Goal: Communication & Community: Answer question/provide support

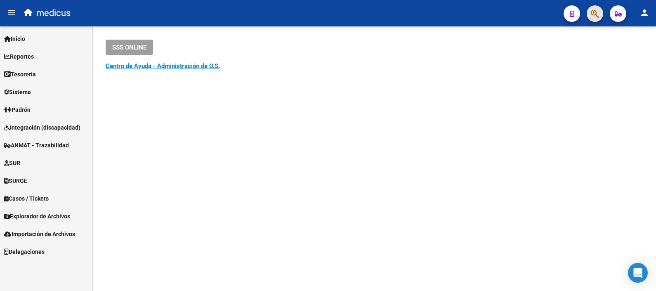
click at [596, 19] on span "button" at bounding box center [595, 13] width 8 height 17
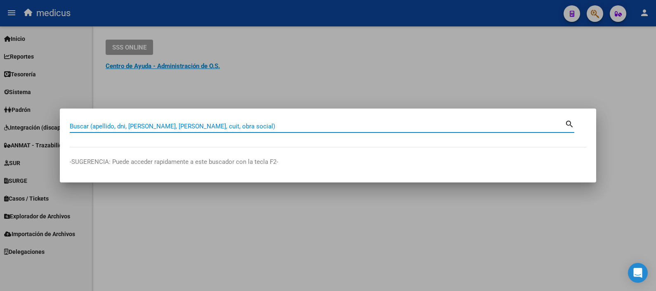
click at [178, 127] on input "Buscar (apellido, dni, [PERSON_NAME], [PERSON_NAME], cuit, obra social)" at bounding box center [317, 125] width 495 height 7
type input "27257458887"
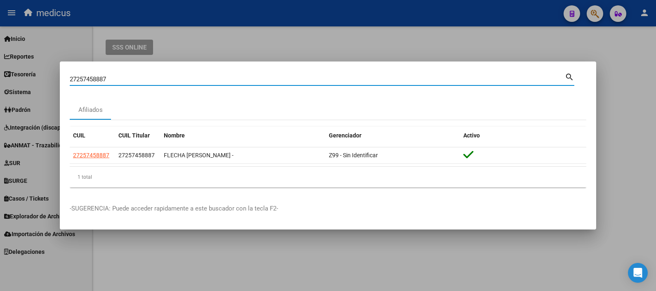
click at [224, 166] on datatable-body "27257458887 27257458887 FLECHA [PERSON_NAME] - Z99 - Sin Identificar" at bounding box center [328, 156] width 516 height 19
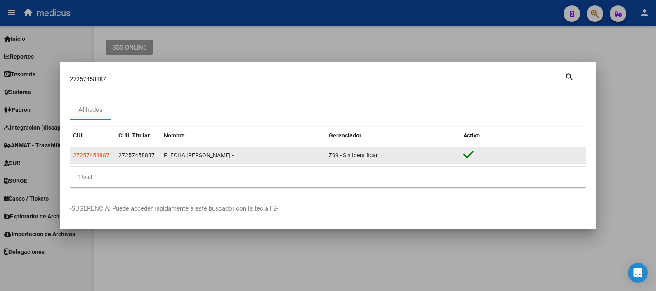
click at [455, 156] on div "Z99 - Sin Identificar" at bounding box center [393, 155] width 128 height 9
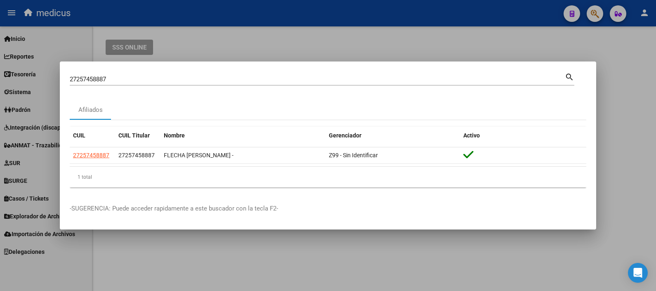
click at [109, 176] on div "1 total" at bounding box center [328, 177] width 516 height 21
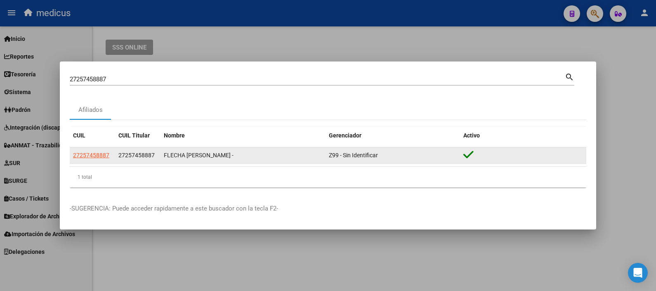
click at [362, 155] on span "Z99 - Sin Identificar" at bounding box center [353, 155] width 49 height 7
click at [165, 153] on div "FLECHA [PERSON_NAME] -" at bounding box center [243, 155] width 158 height 9
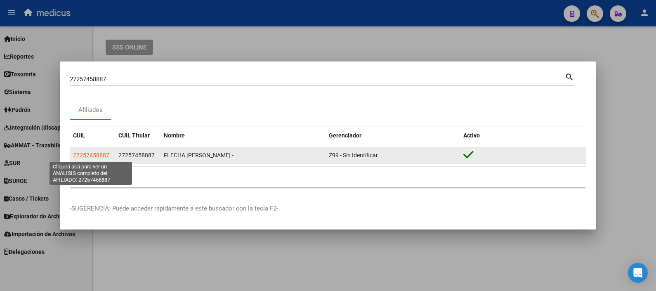
click at [92, 154] on span "27257458887" at bounding box center [91, 155] width 36 height 7
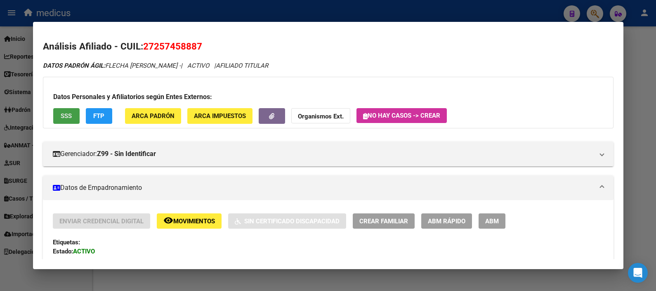
click at [68, 118] on span "SSS" at bounding box center [66, 116] width 11 height 7
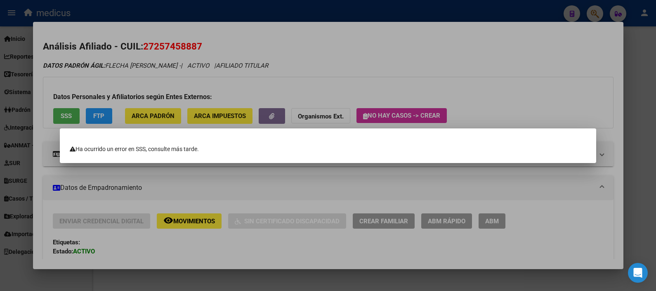
click at [294, 75] on div at bounding box center [328, 145] width 656 height 291
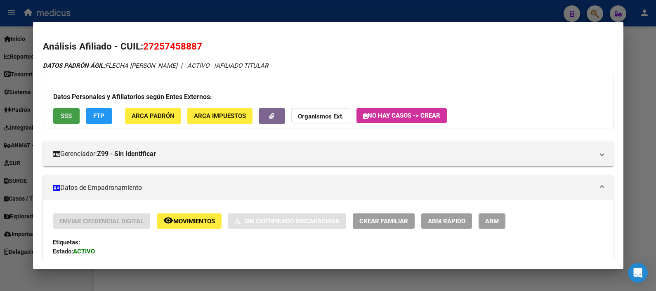
click at [61, 115] on span "SSS" at bounding box center [66, 116] width 11 height 7
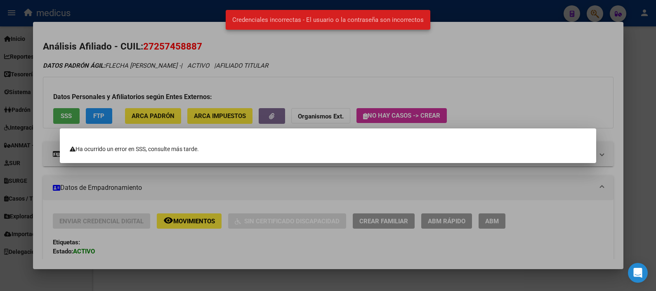
drag, startPoint x: 516, startPoint y: 73, endPoint x: 244, endPoint y: 5, distance: 280.2
click at [244, 5] on div "27257458887 Buscar (apellido, dni, cuil, nro traspaso, cuit, obra social) searc…" at bounding box center [328, 145] width 656 height 291
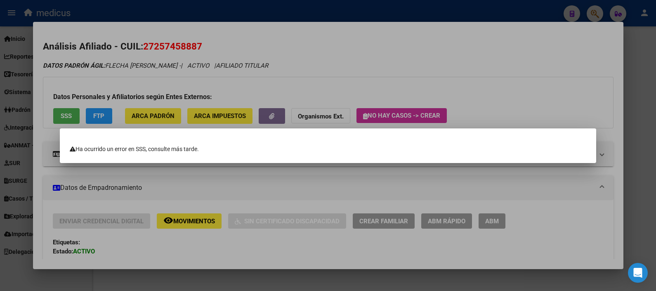
click at [635, 71] on div at bounding box center [328, 145] width 656 height 291
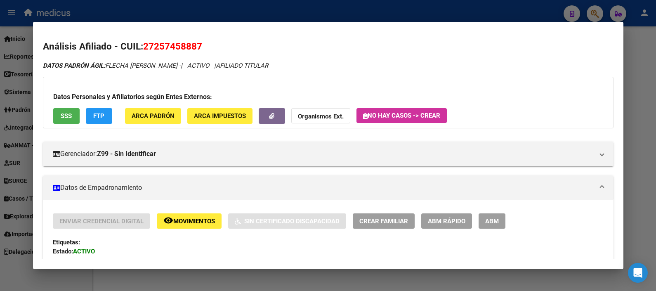
click at [20, 12] on div at bounding box center [328, 145] width 656 height 291
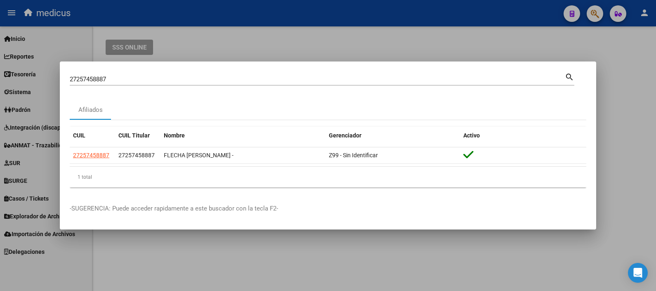
click at [408, 46] on div at bounding box center [328, 145] width 656 height 291
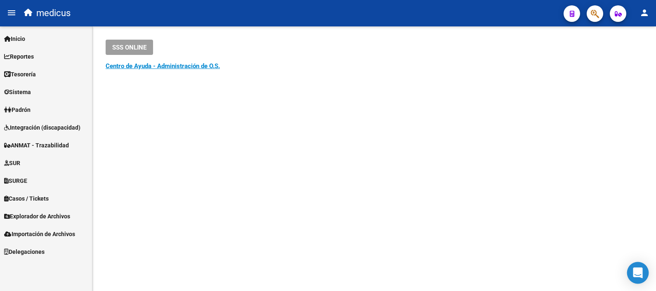
click at [633, 277] on div "Open Intercom Messenger" at bounding box center [638, 273] width 22 height 22
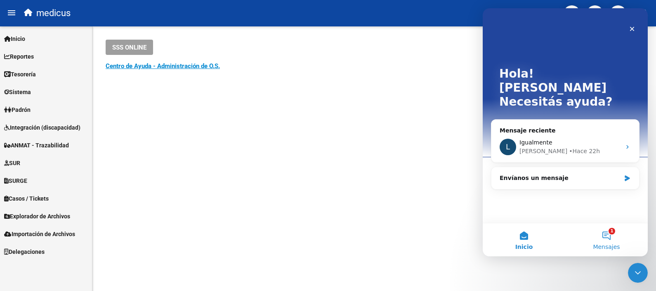
click at [609, 238] on button "1 Mensajes" at bounding box center [606, 239] width 82 height 33
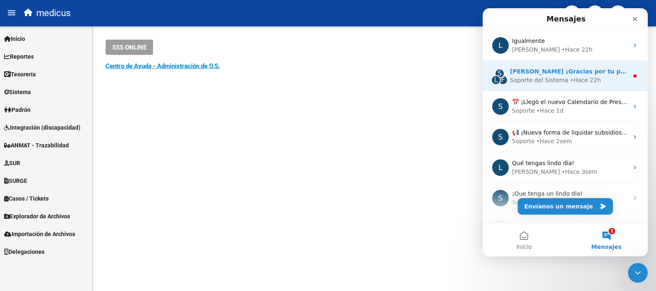
click at [551, 77] on div "Soporte del Sistema" at bounding box center [539, 80] width 58 height 9
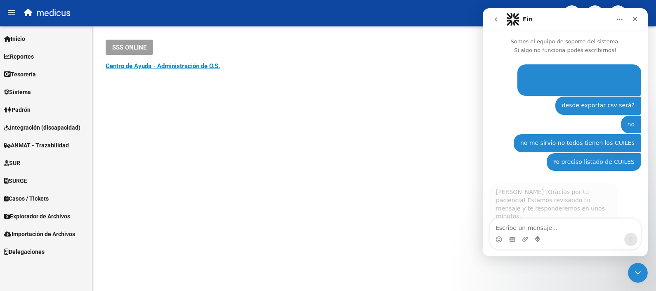
scroll to position [1, 0]
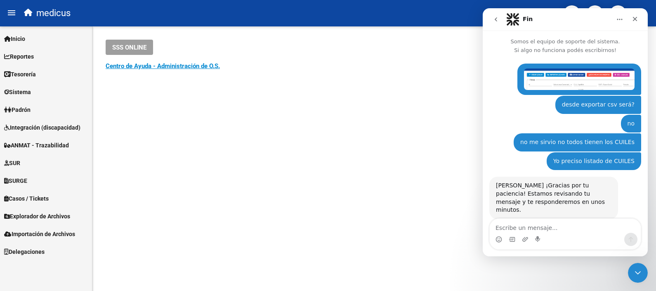
click at [548, 233] on div "Intercom Messenger" at bounding box center [565, 239] width 151 height 13
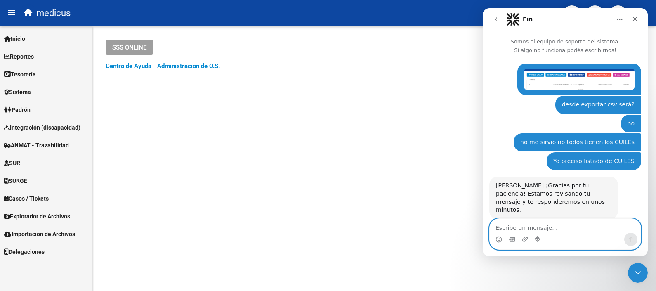
click at [548, 228] on textarea "Escribe un mensaje..." at bounding box center [565, 226] width 151 height 14
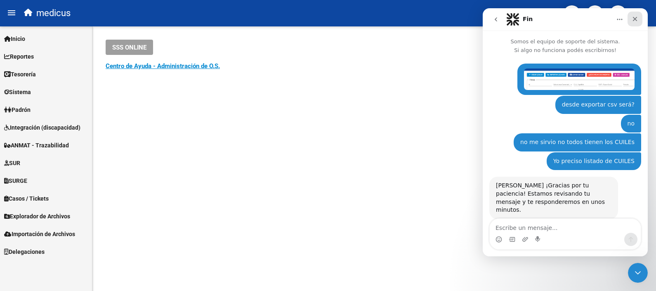
click at [638, 15] on div "Cerrar" at bounding box center [634, 19] width 15 height 15
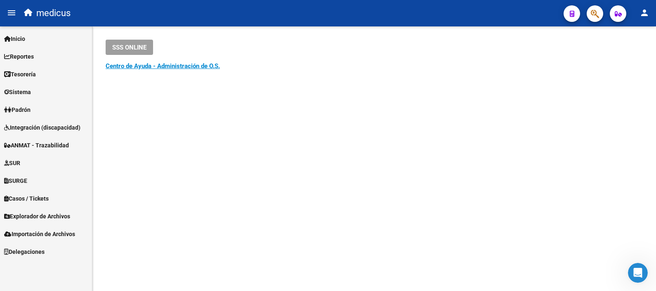
scroll to position [10, 0]
click at [632, 264] on div "Abrir Intercom Messenger" at bounding box center [636, 271] width 27 height 27
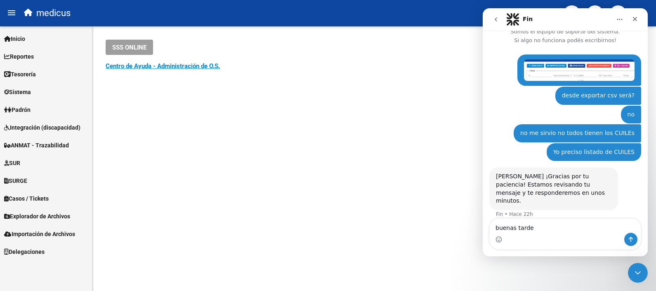
type textarea "buenas tardes"
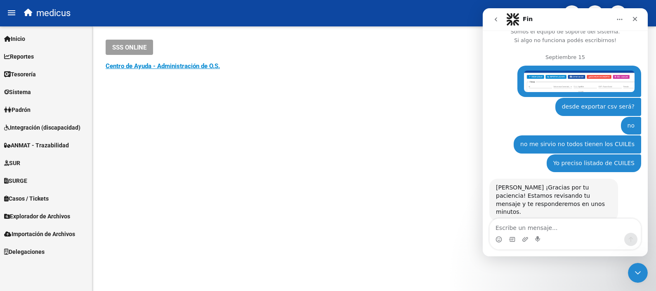
scroll to position [57, 0]
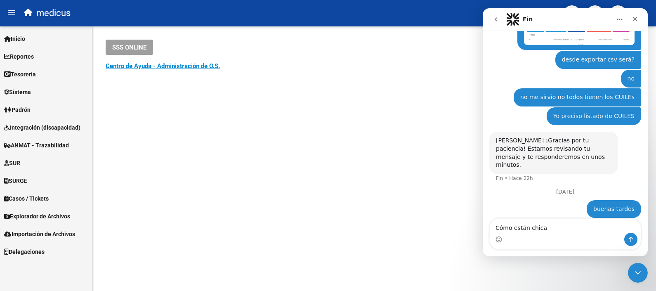
type textarea "Cómo están chicas"
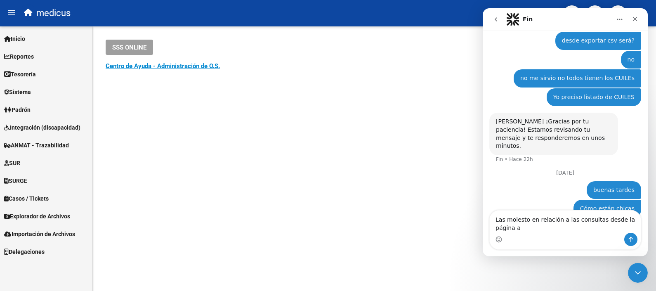
scroll to position [84, 0]
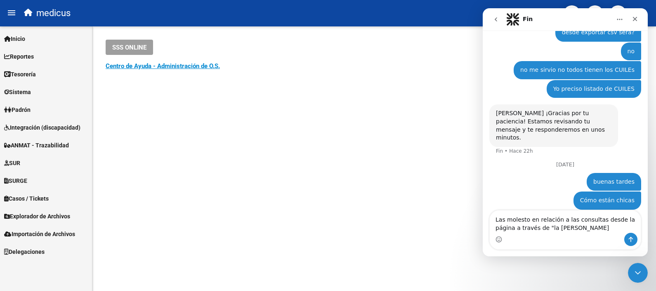
type textarea "Las molesto en relación a las consultas desde la página a través de "la [PERSON…"
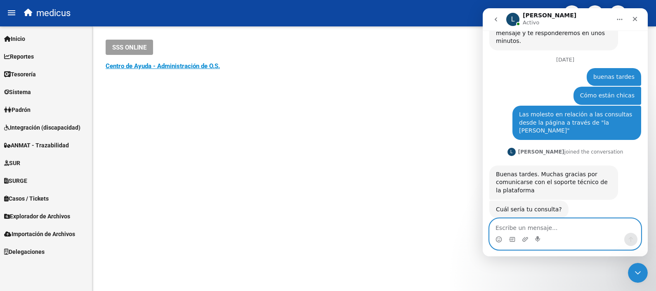
scroll to position [181, 0]
click at [540, 237] on icon "Start recording" at bounding box center [538, 239] width 7 height 7
click at [538, 224] on textarea "Escribe un mensaje..." at bounding box center [565, 226] width 151 height 14
type textarea "puede ser que no funcione"
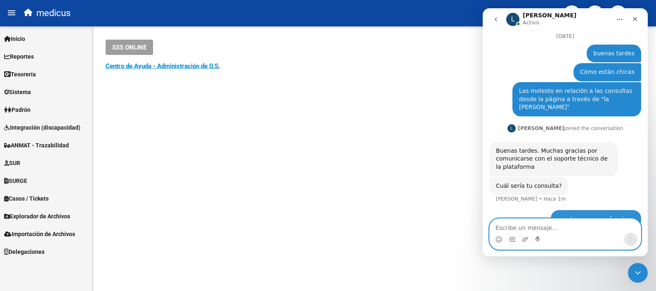
scroll to position [206, 0]
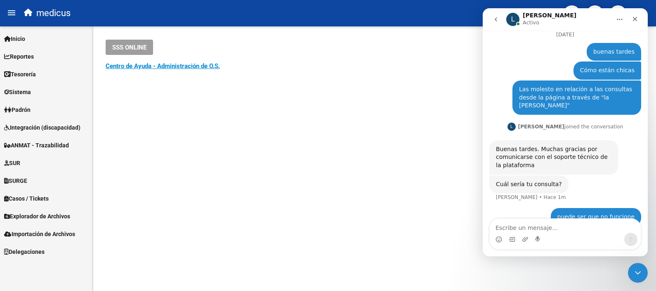
click at [278, 101] on div "SSS ONLINE Instructivos y Video Tutoriales SAAS Centro de Ayuda - Administració…" at bounding box center [373, 66] width 563 height 80
click at [543, 225] on textarea "Escribe un mensaje..." at bounding box center [565, 226] width 151 height 14
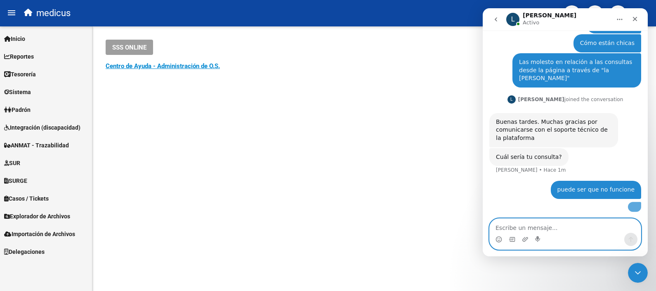
scroll to position [255, 0]
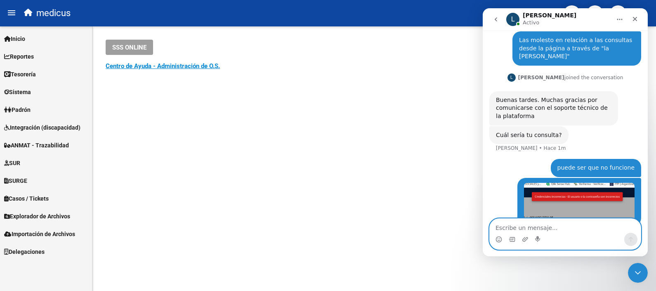
click at [511, 222] on textarea "Escribe un mensaje..." at bounding box center [565, 226] width 151 height 14
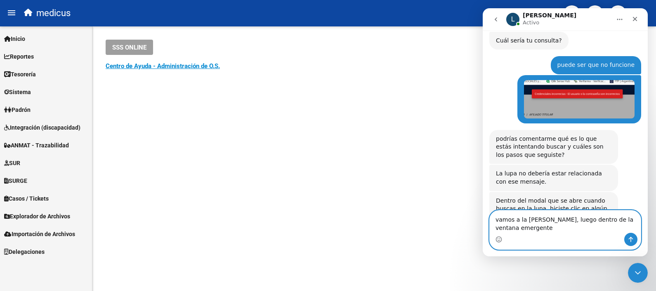
scroll to position [358, 0]
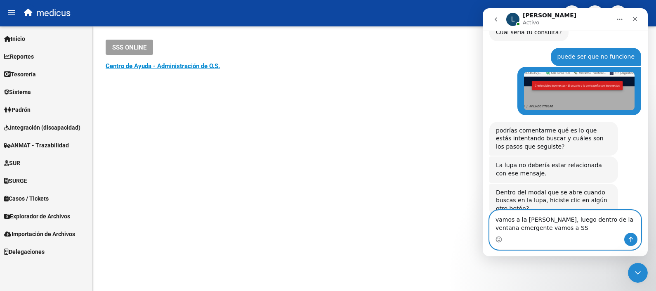
type textarea "vamos a la [PERSON_NAME], luego dentro de la ventana emergente vamos a SSS"
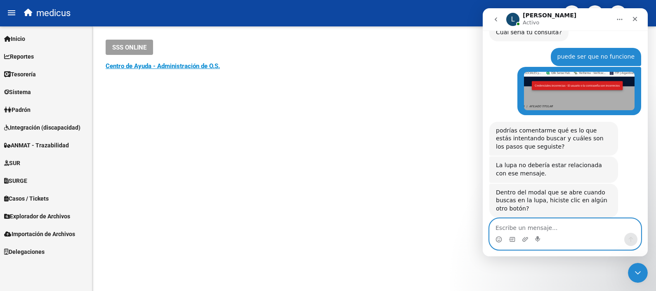
scroll to position [382, 0]
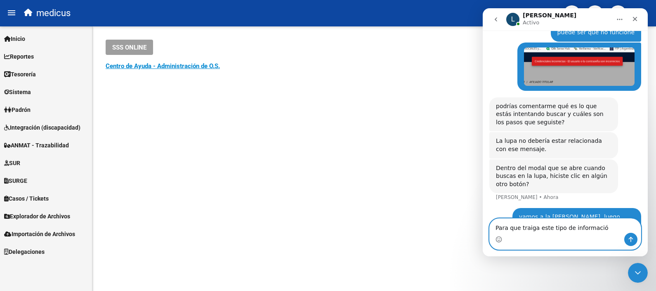
type textarea "Para que traiga este tipo de información"
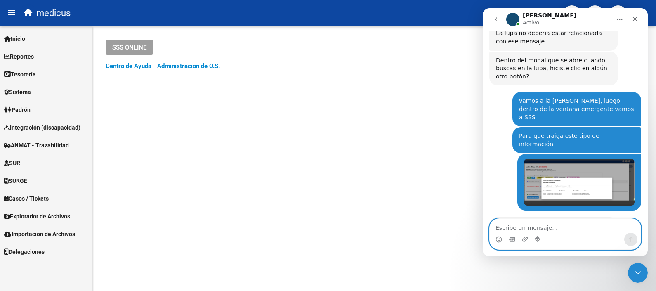
scroll to position [491, 0]
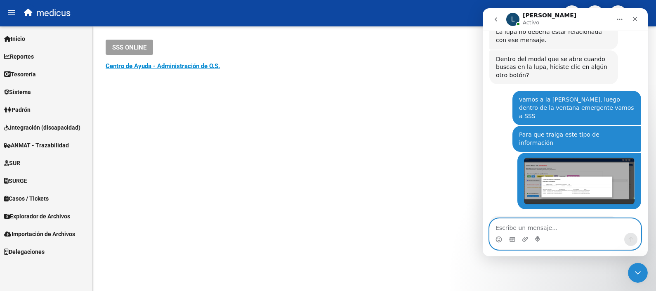
click at [567, 228] on textarea "Escribe un mensaje..." at bounding box center [565, 226] width 151 height 14
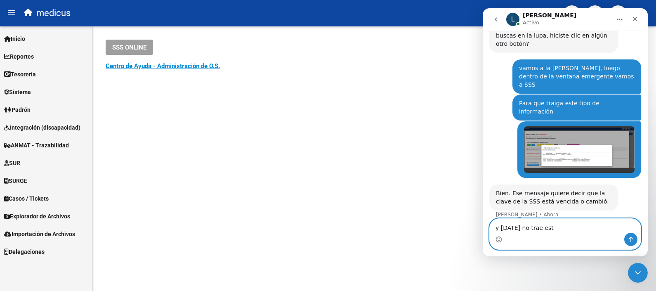
type textarea "y [DATE] no trae esto"
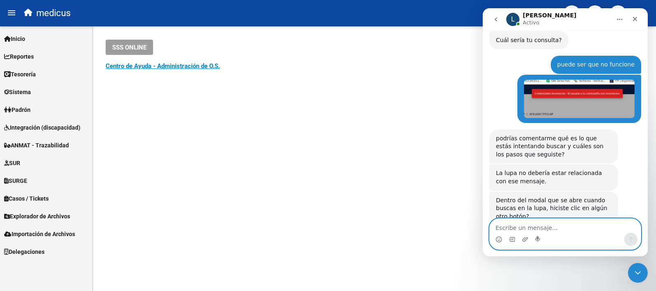
scroll to position [349, 0]
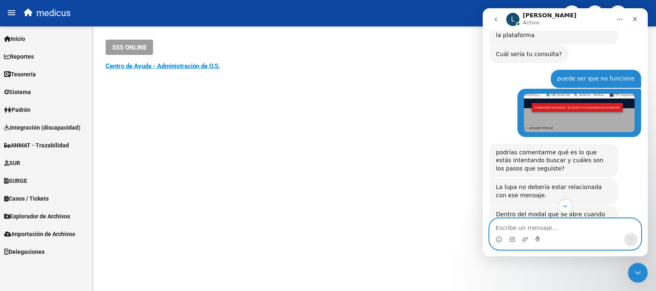
click at [585, 97] on img "Paola dice…" at bounding box center [579, 113] width 111 height 38
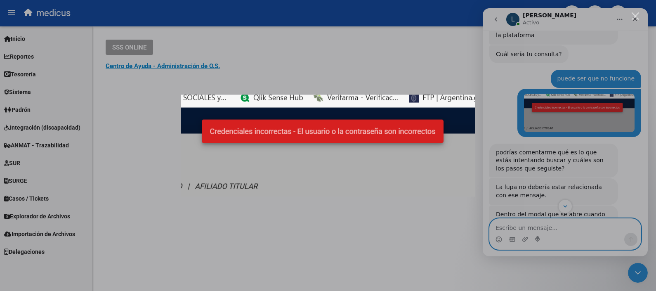
click at [397, 117] on img "Cerrar" at bounding box center [328, 145] width 294 height 102
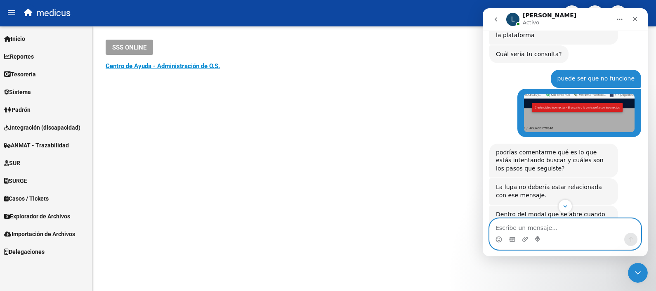
click at [579, 104] on img "Paola dice…" at bounding box center [579, 113] width 111 height 38
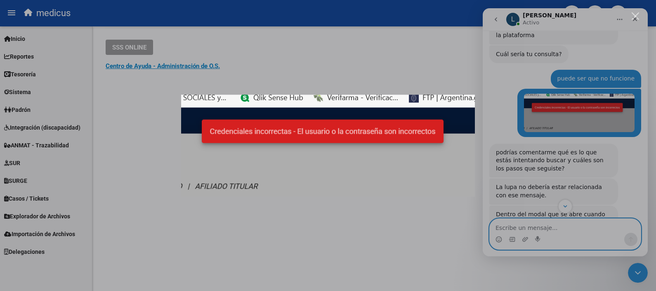
click at [509, 223] on div "Intercom Messenger" at bounding box center [328, 145] width 656 height 291
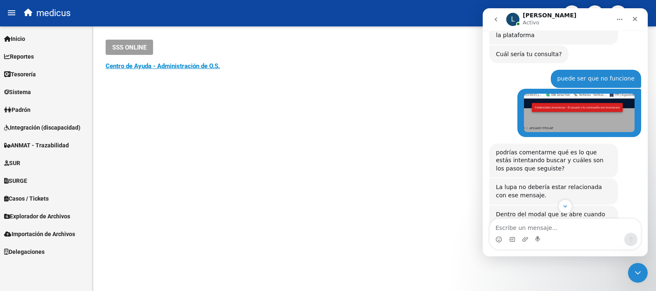
click at [506, 227] on textarea "Escribe un mensaje..." at bounding box center [565, 226] width 151 height 14
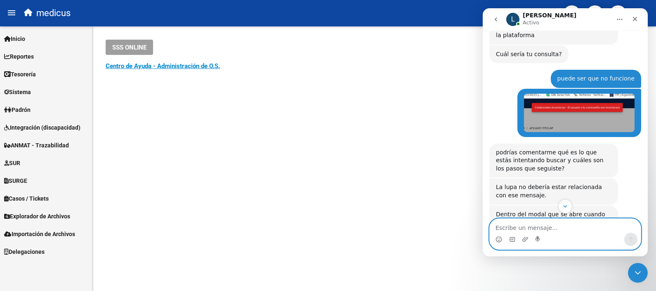
click at [560, 226] on textarea "Escribe un mensaje..." at bounding box center [565, 226] width 151 height 14
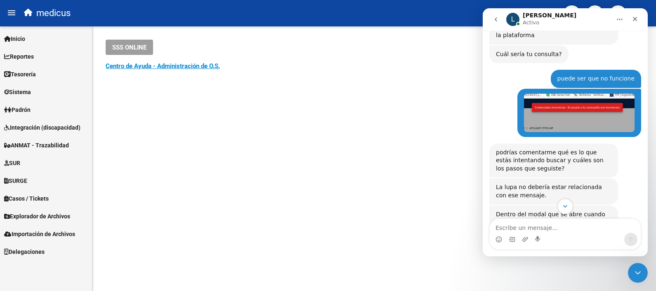
click at [560, 207] on button "Scroll to bottom" at bounding box center [564, 205] width 15 height 15
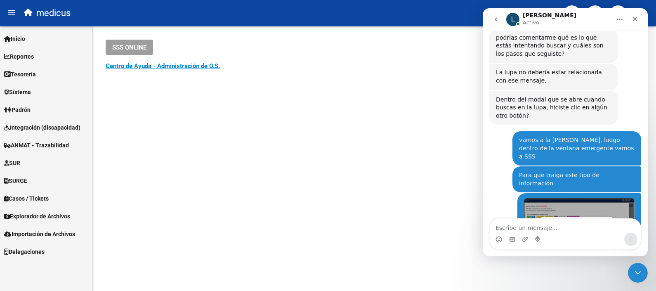
scroll to position [556, 0]
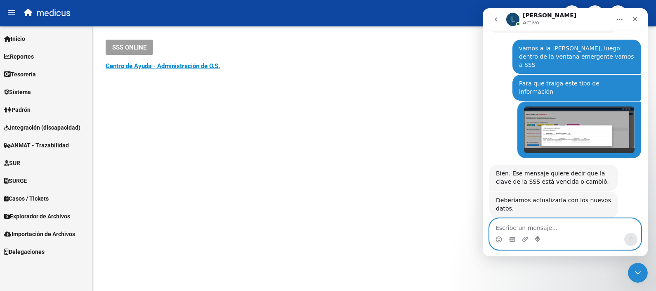
click at [513, 224] on textarea "Escribe un mensaje..." at bounding box center [565, 226] width 151 height 14
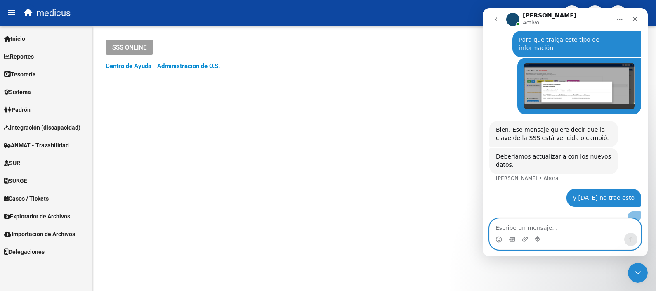
scroll to position [581, 0]
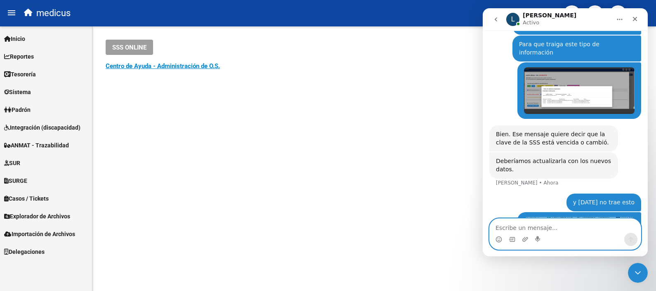
click at [513, 230] on textarea "Escribe un mensaje..." at bounding box center [565, 226] width 151 height 14
type textarea "me fijo chicas"
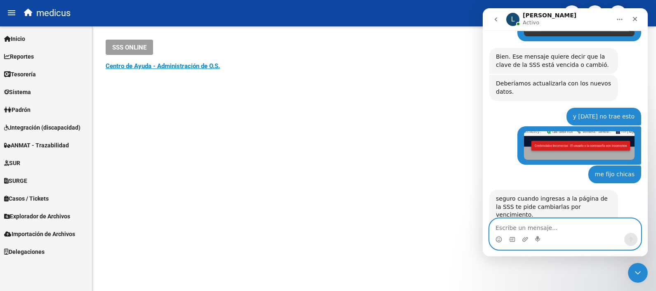
scroll to position [659, 0]
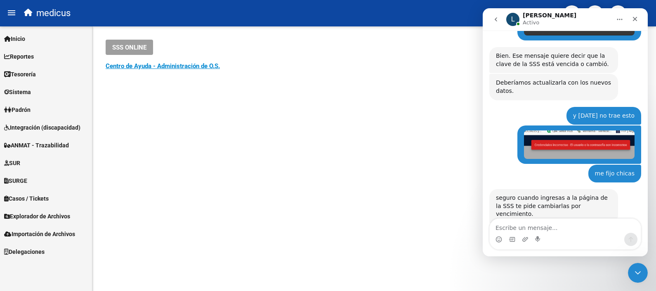
click at [259, 187] on mat-sidenav-content "SSS ONLINE Instructivos y Video Tutoriales SAAS Centro de Ayuda - Administració…" at bounding box center [373, 158] width 563 height 264
